Goal: Transaction & Acquisition: Register for event/course

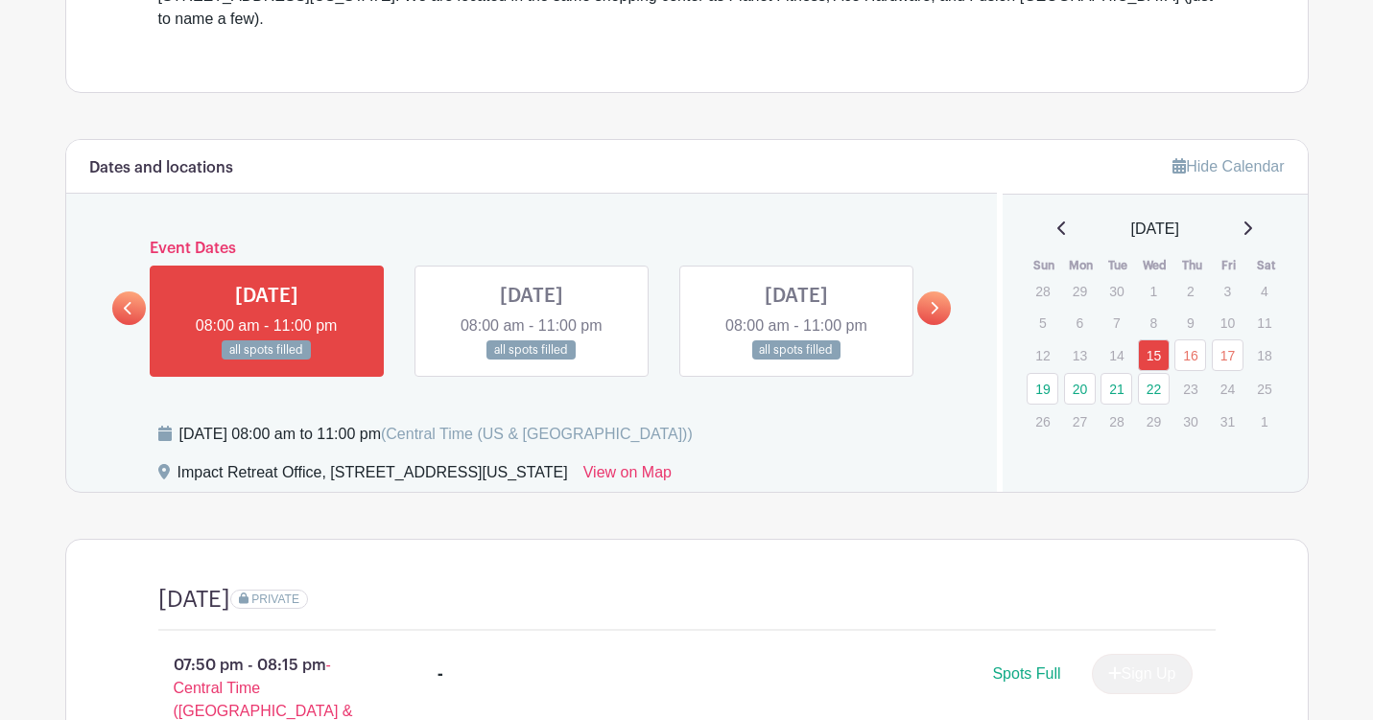
scroll to position [691, 0]
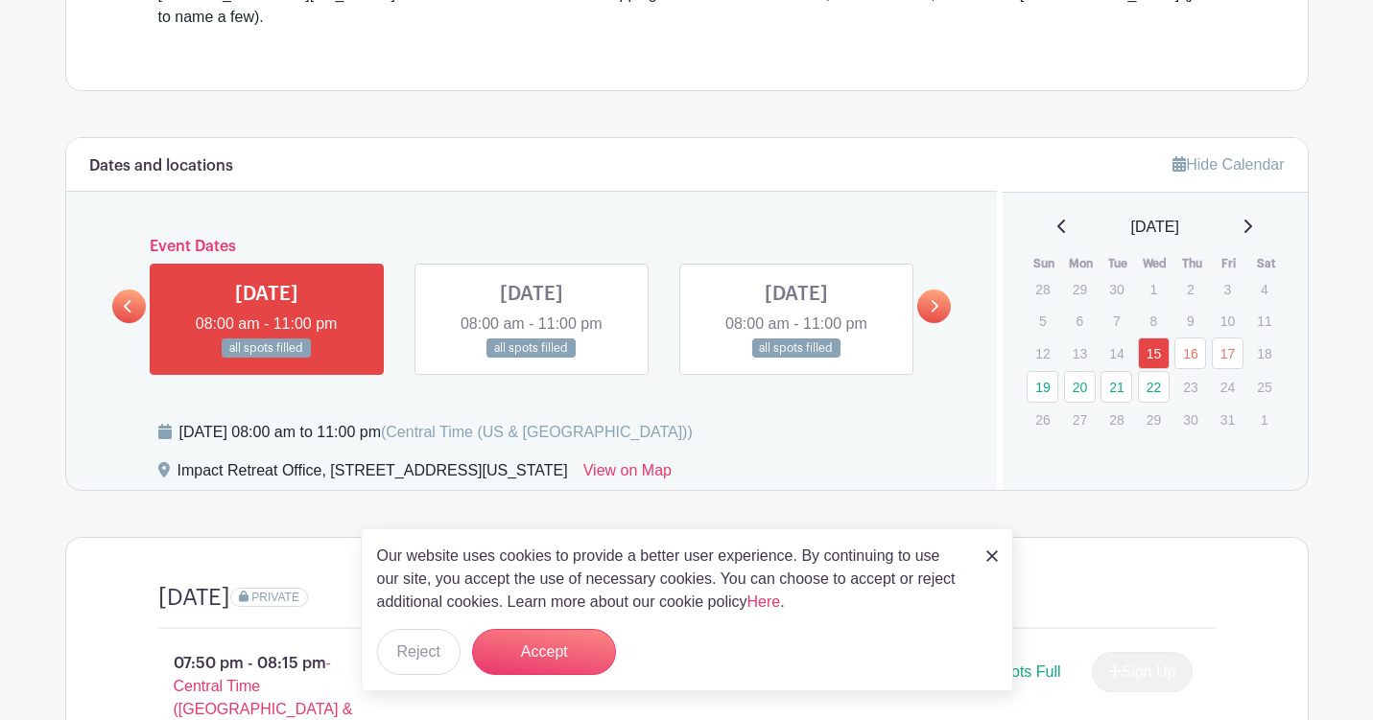
click at [1252, 220] on icon at bounding box center [1248, 226] width 8 height 13
click at [1057, 219] on icon at bounding box center [1062, 226] width 10 height 15
click at [582, 654] on button "Accept" at bounding box center [544, 652] width 144 height 46
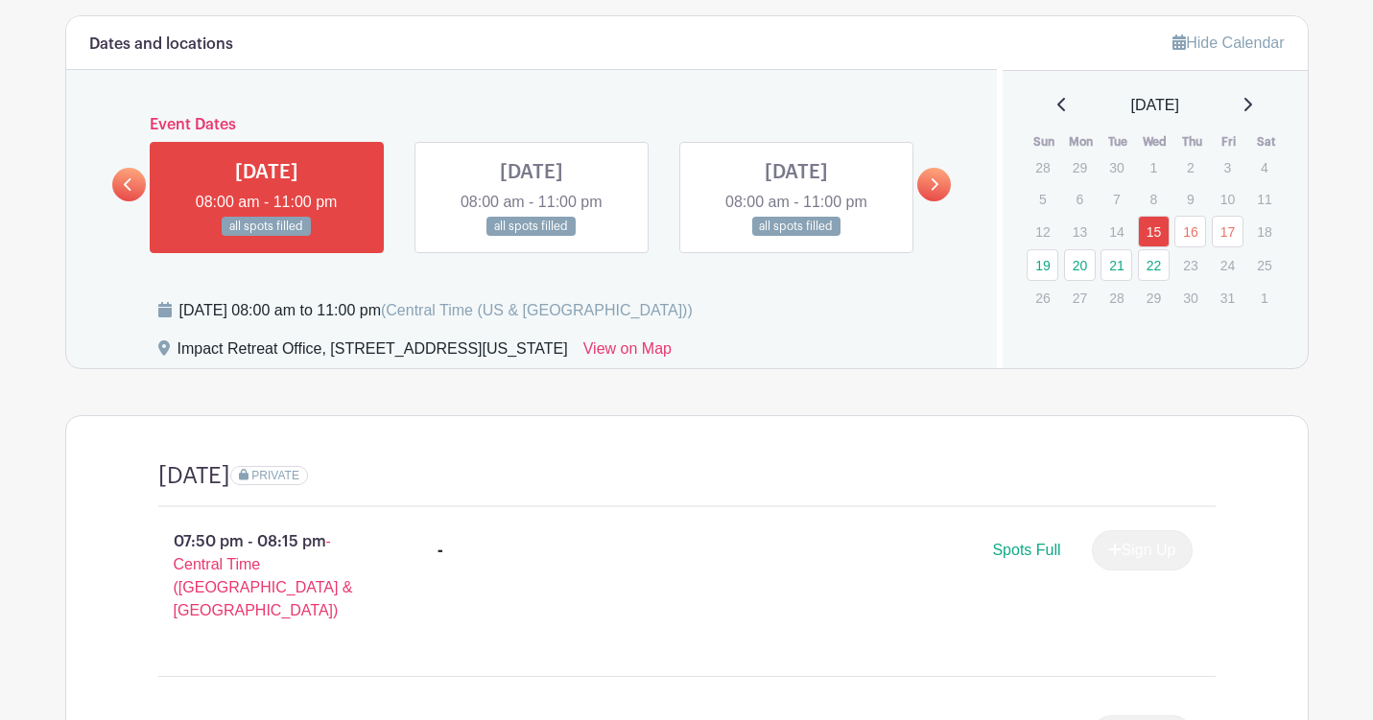
scroll to position [809, 0]
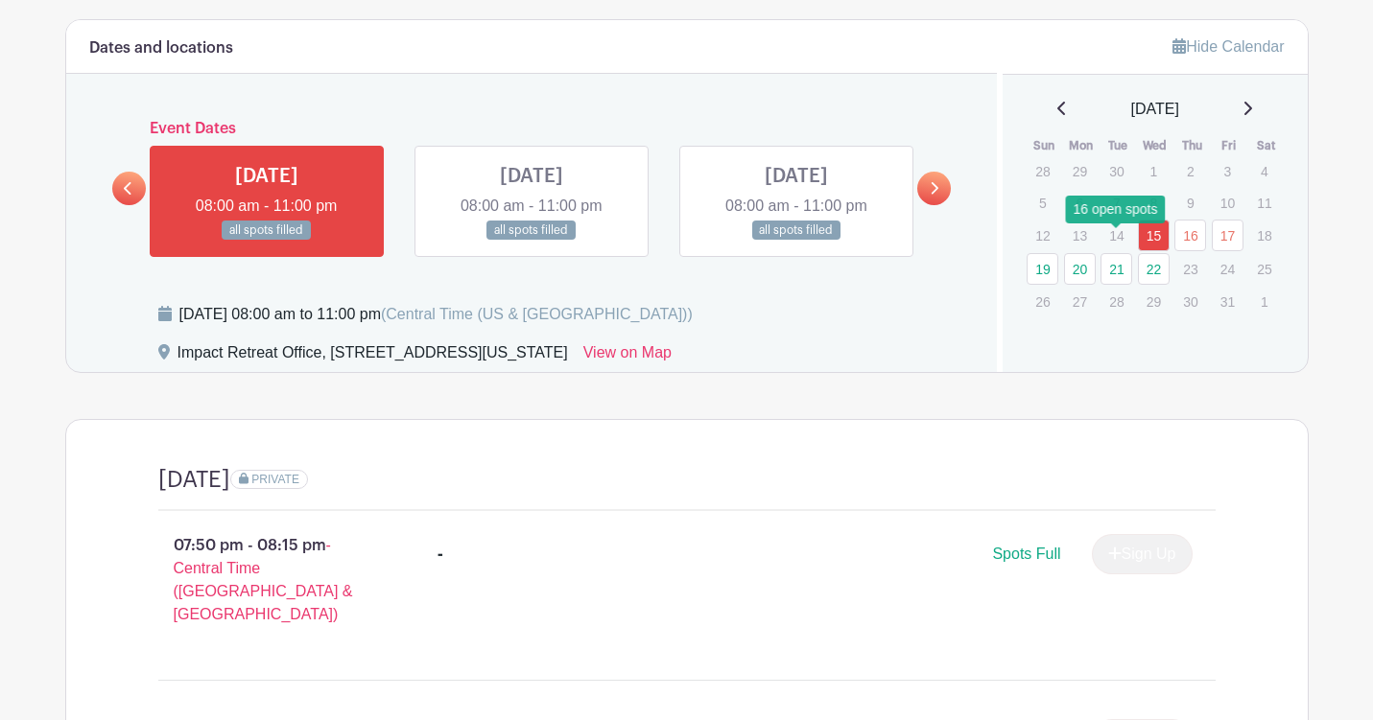
click at [1129, 253] on link "21" at bounding box center [1116, 269] width 32 height 32
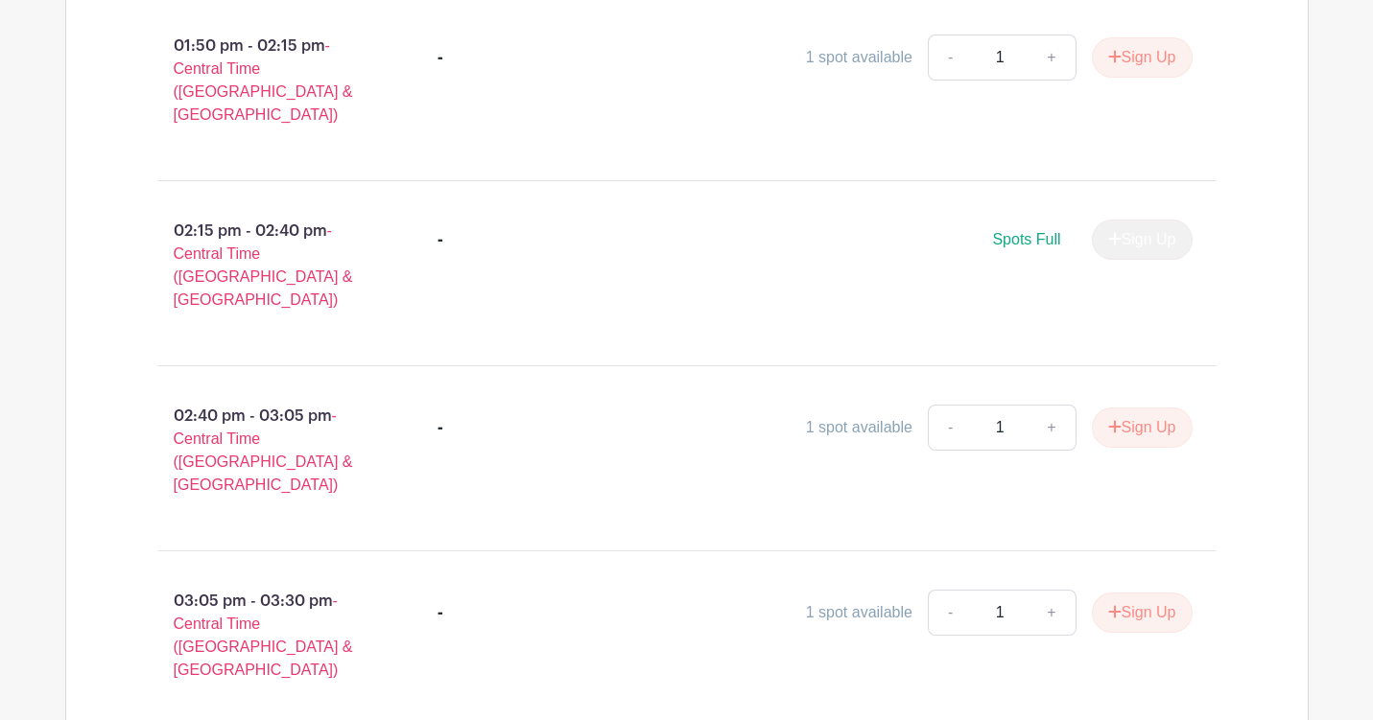
scroll to position [1686, 0]
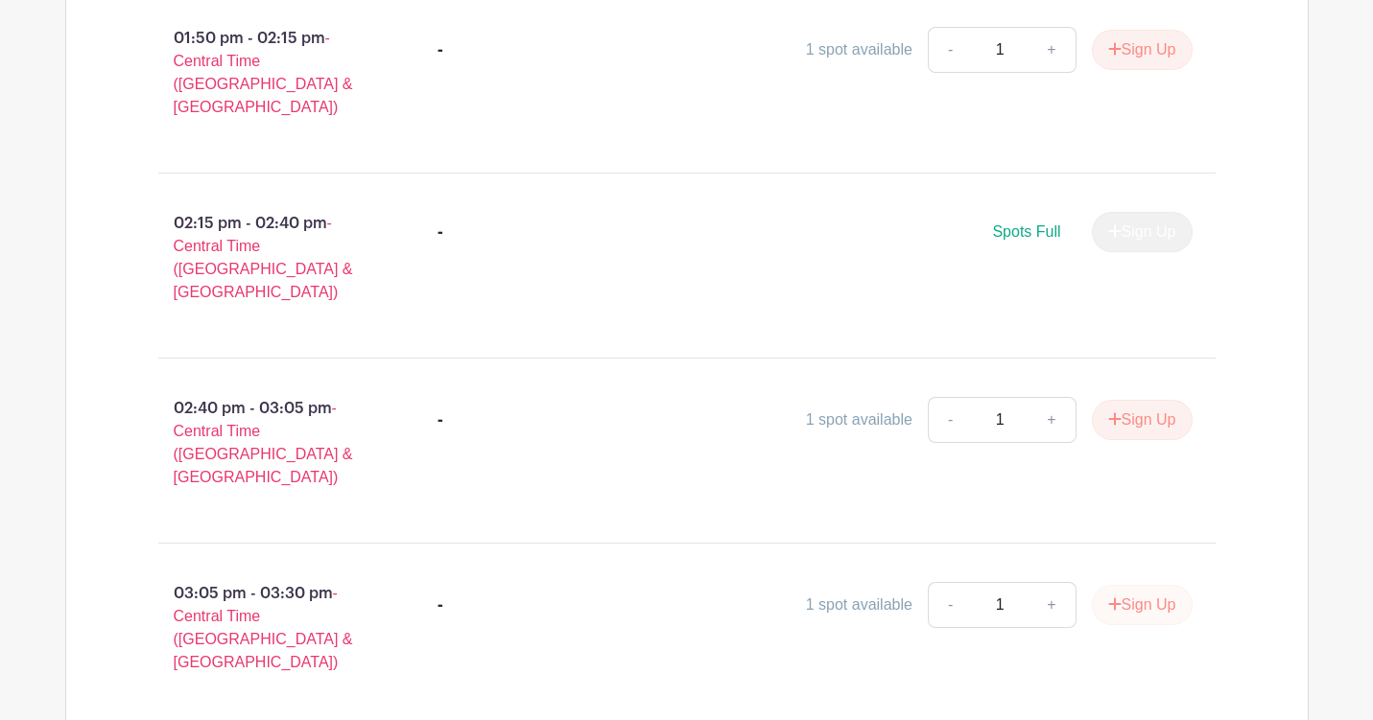
click at [1125, 585] on button "Sign Up" at bounding box center [1142, 605] width 101 height 40
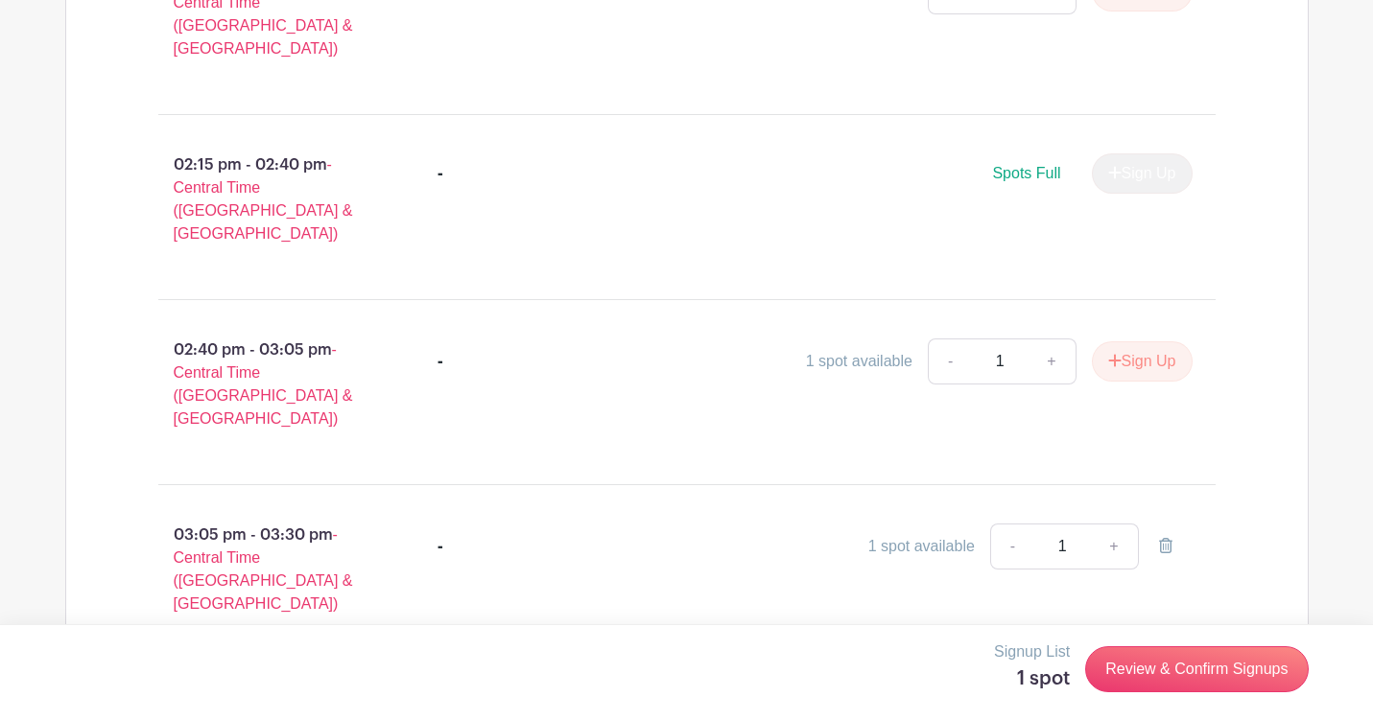
scroll to position [1771, 0]
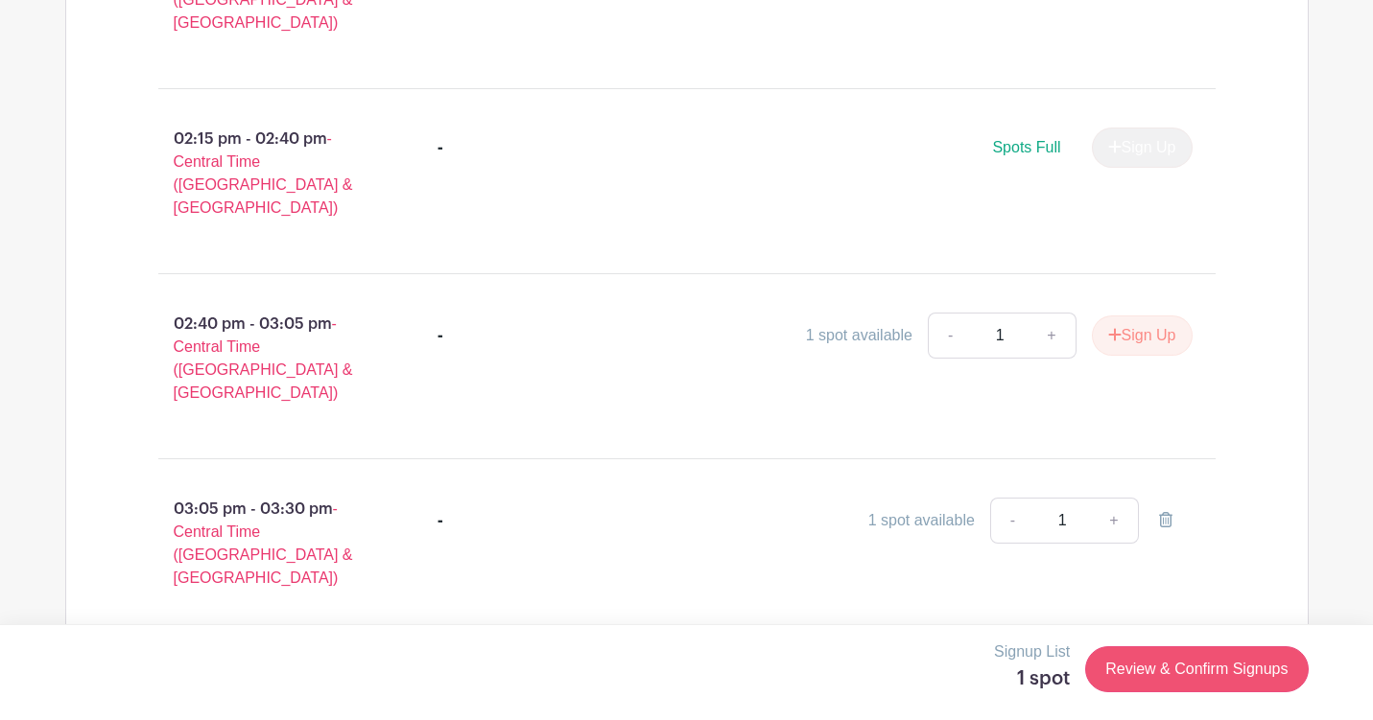
click at [1165, 665] on link "Review & Confirm Signups" at bounding box center [1196, 670] width 223 height 46
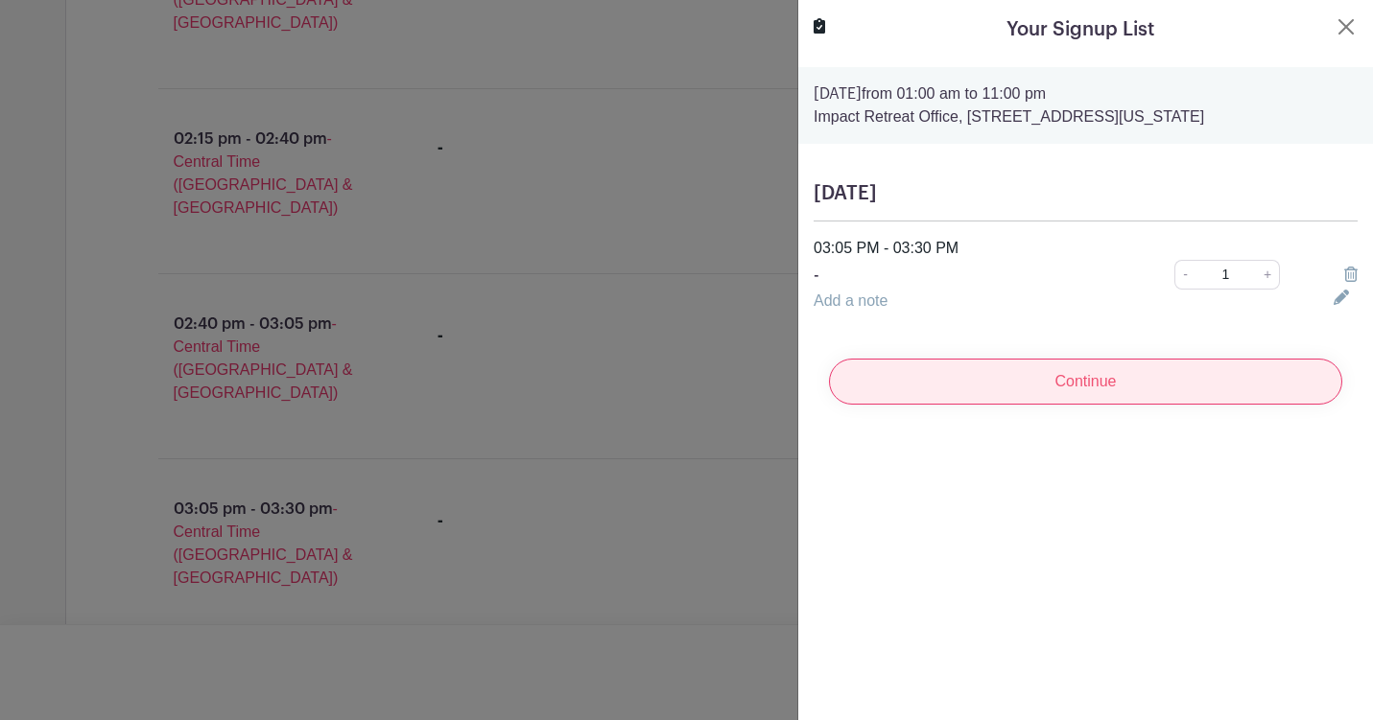
click at [1175, 393] on input "Continue" at bounding box center [1085, 382] width 513 height 46
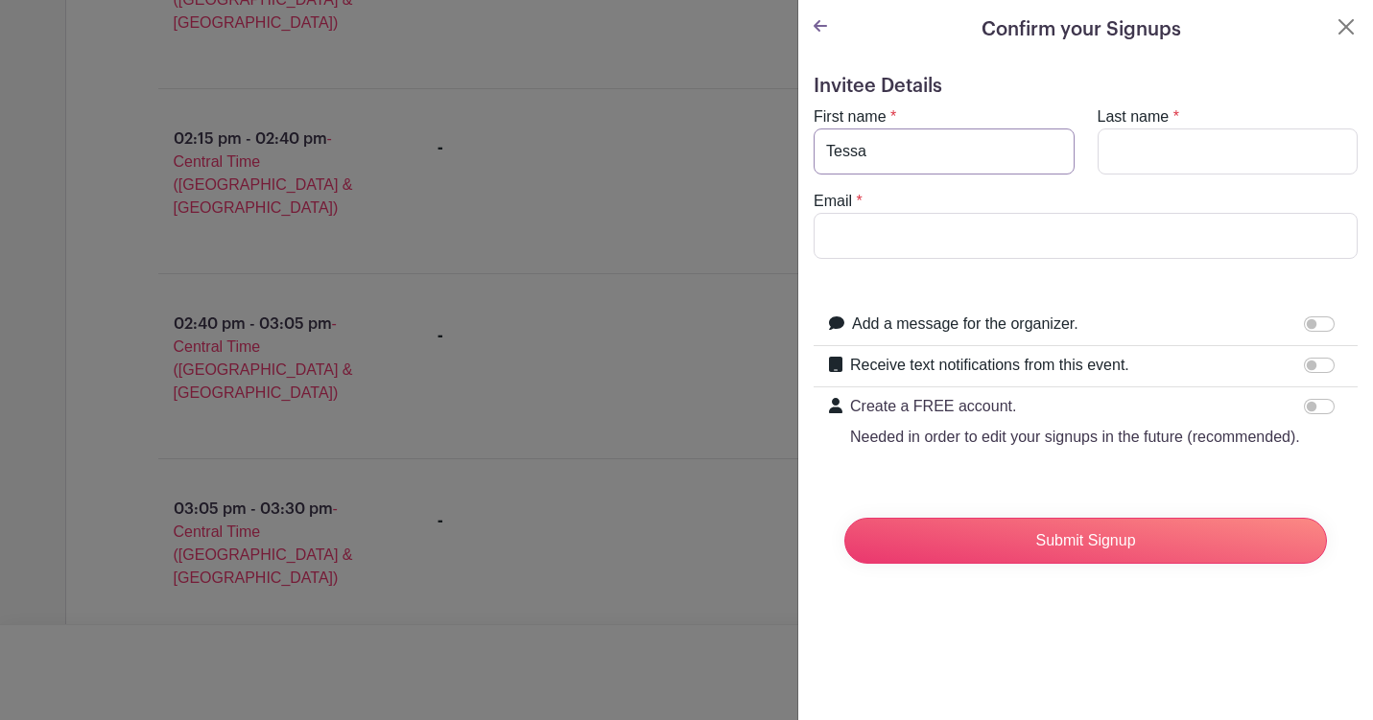
type input "Tessa"
type input "[PERSON_NAME]"
type input "[EMAIL_ADDRESS][DOMAIN_NAME]"
click at [1324, 366] on input "Receive text notifications from this event." at bounding box center [1319, 365] width 31 height 15
checkbox input "true"
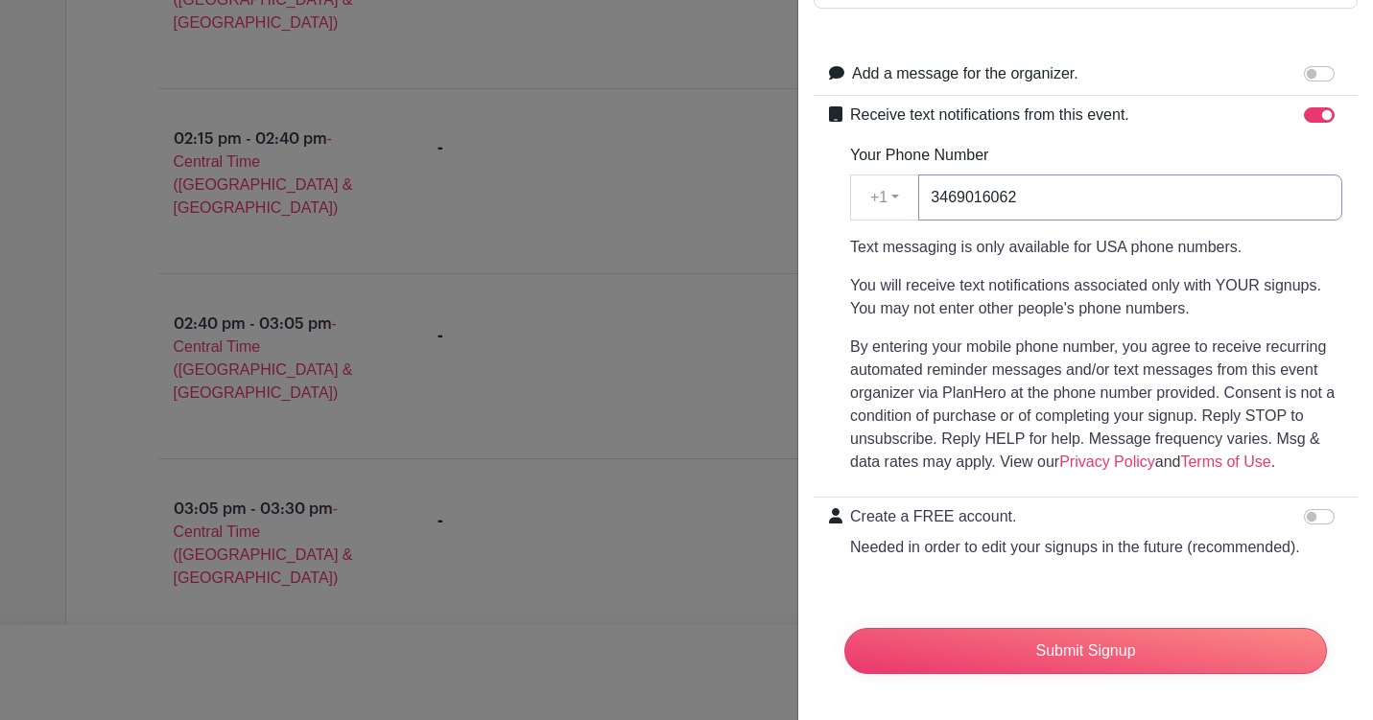
scroll to position [250, 0]
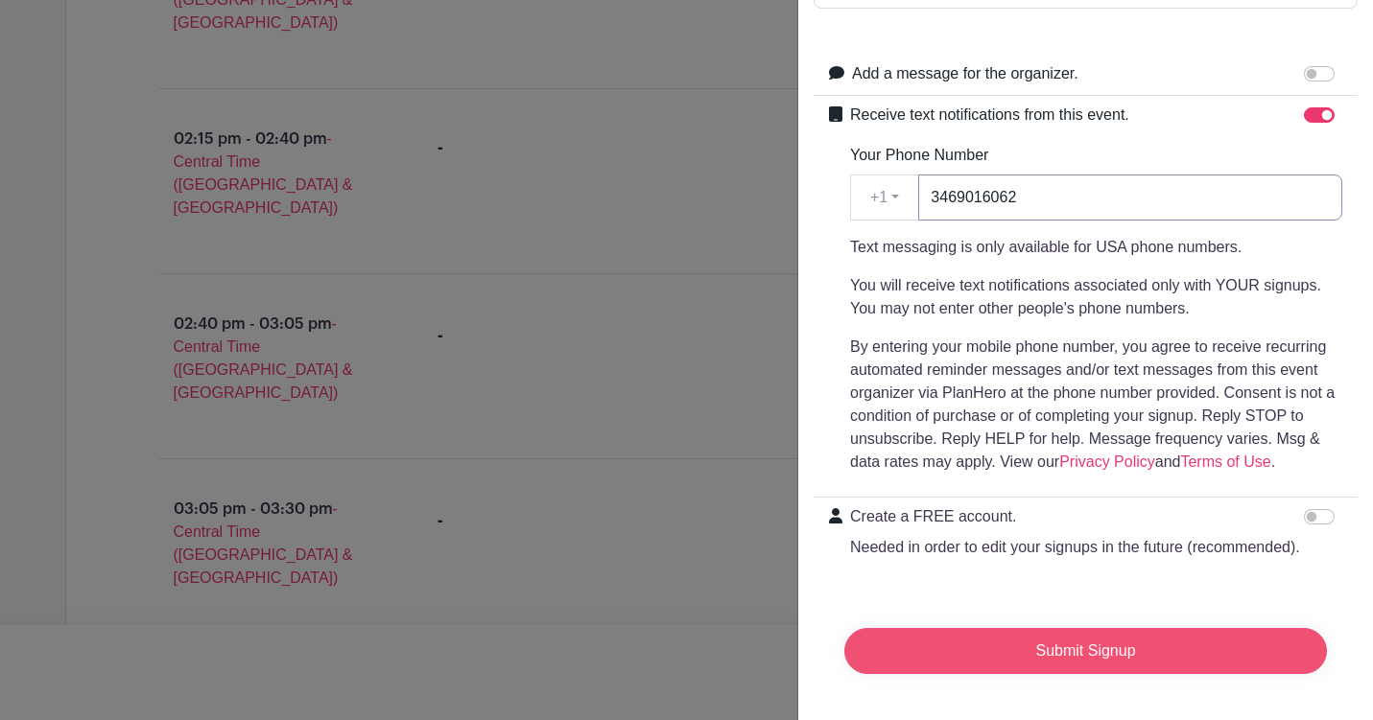
type input "3469016062"
click at [1122, 661] on input "Submit Signup" at bounding box center [1085, 651] width 483 height 46
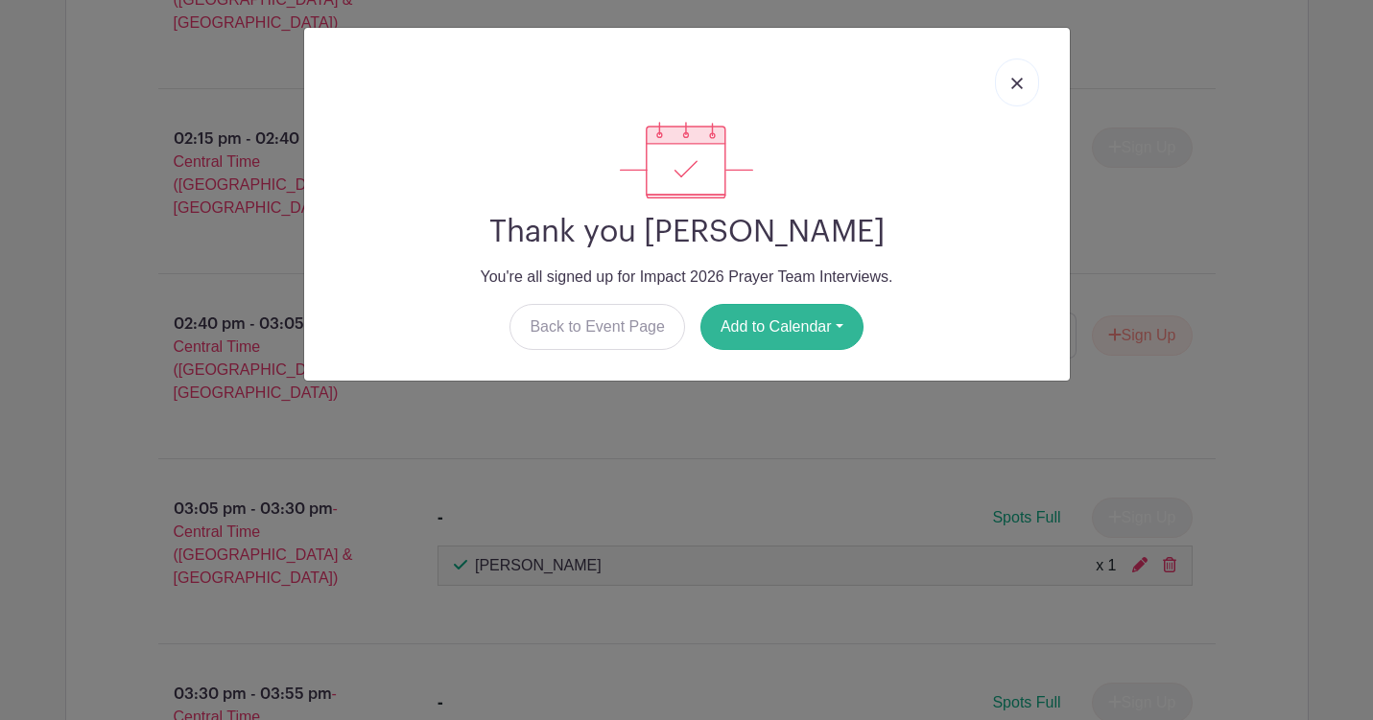
click at [823, 341] on button "Add to Calendar" at bounding box center [781, 327] width 163 height 46
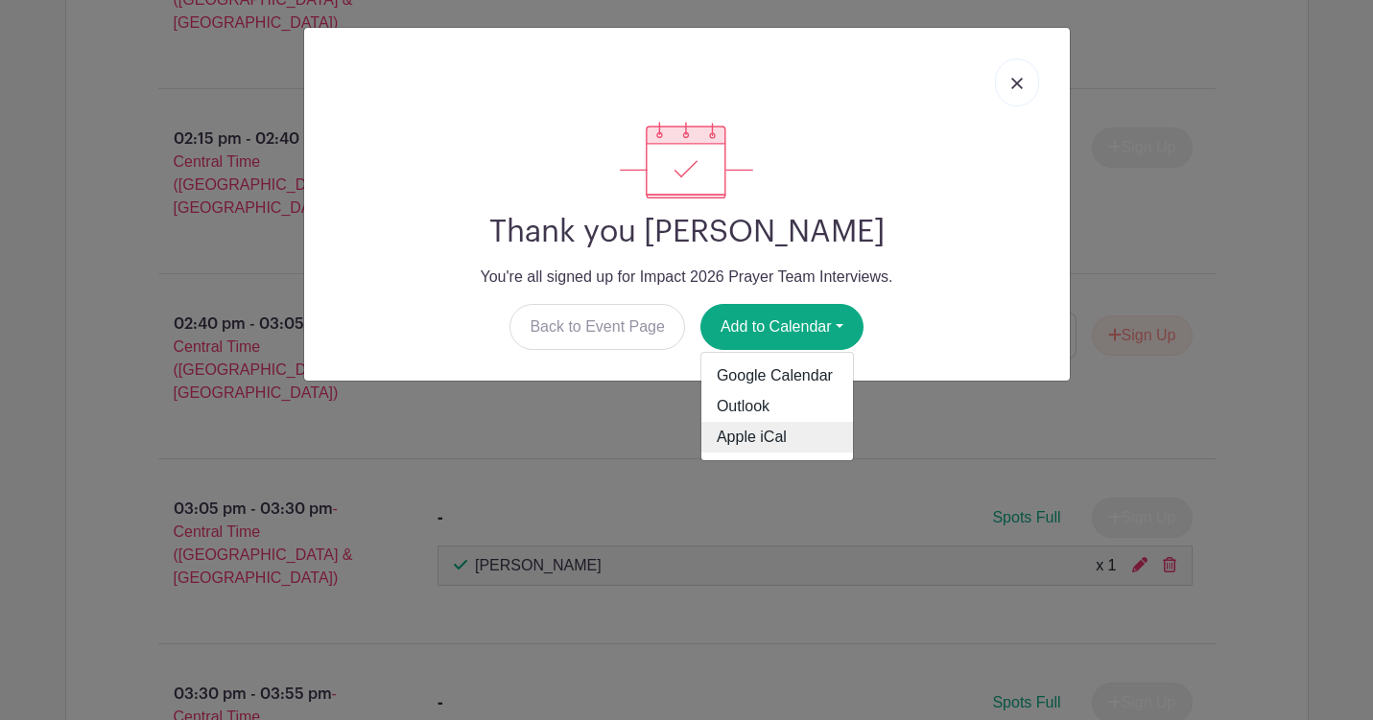
click at [798, 424] on link "Apple iCal" at bounding box center [777, 437] width 152 height 31
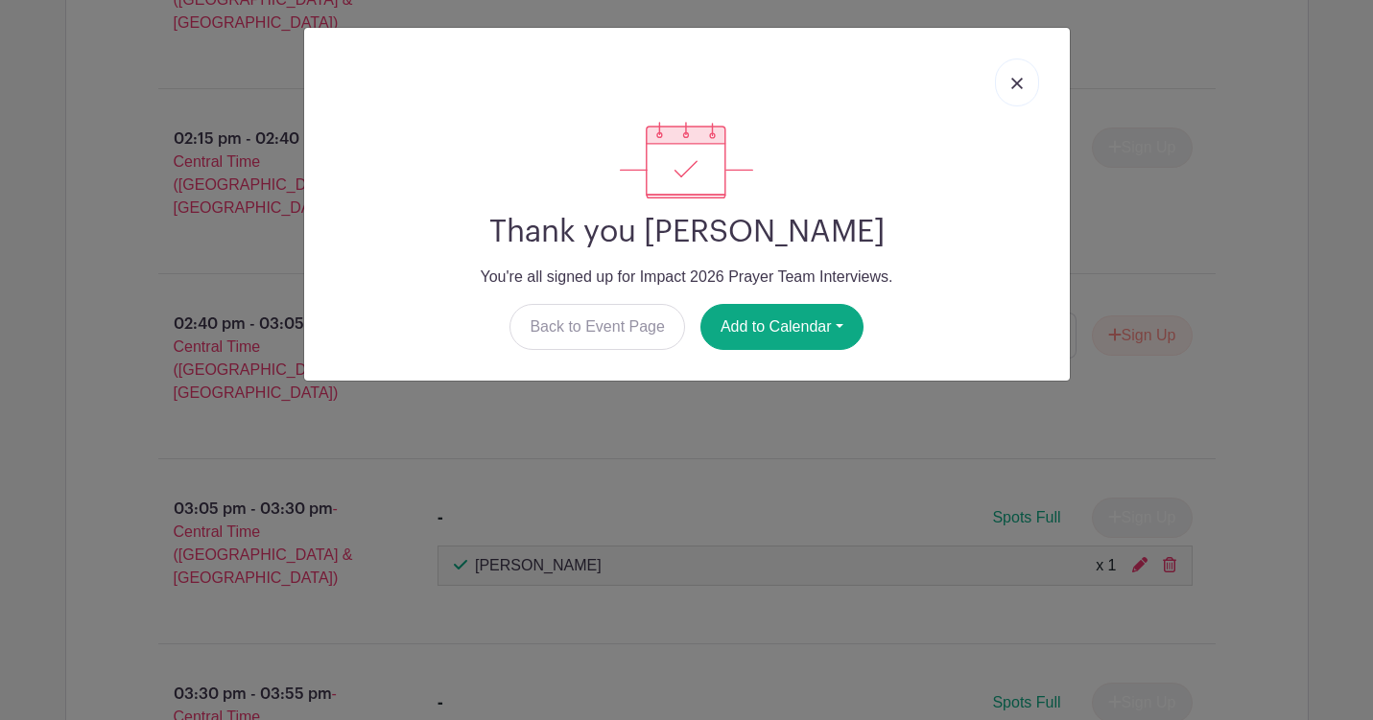
click at [1017, 94] on link at bounding box center [1017, 83] width 44 height 48
